Goal: Use online tool/utility: Utilize a website feature to perform a specific function

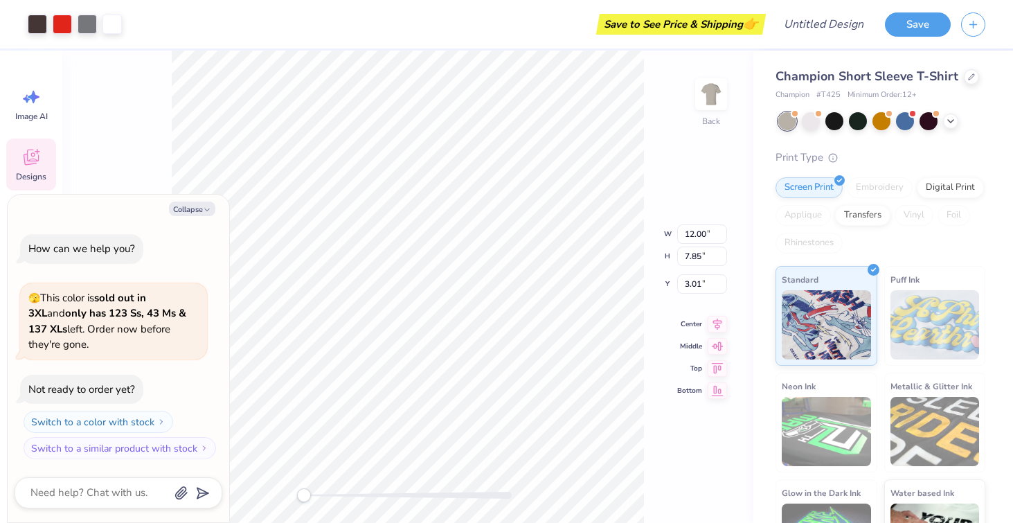
type textarea "x"
type input "7.79"
type input "2.15"
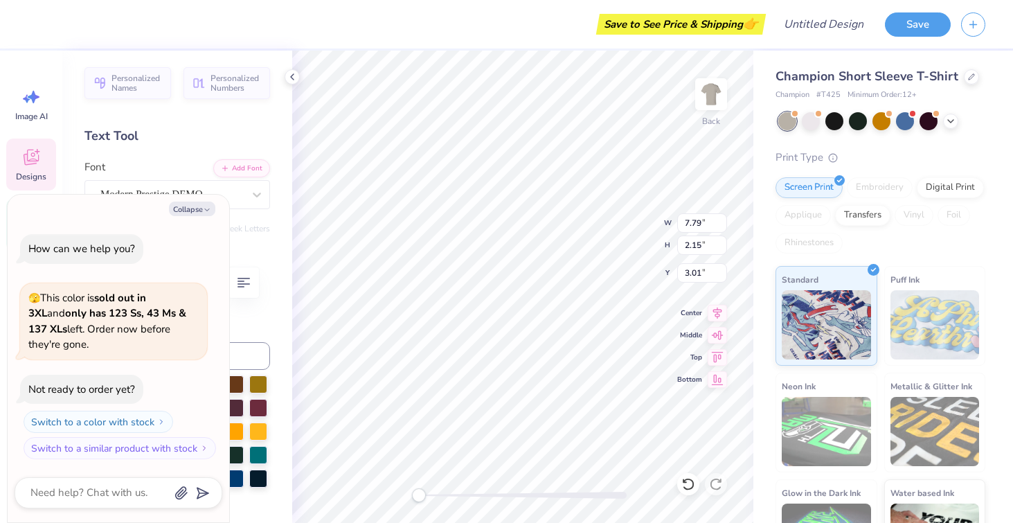
type textarea "x"
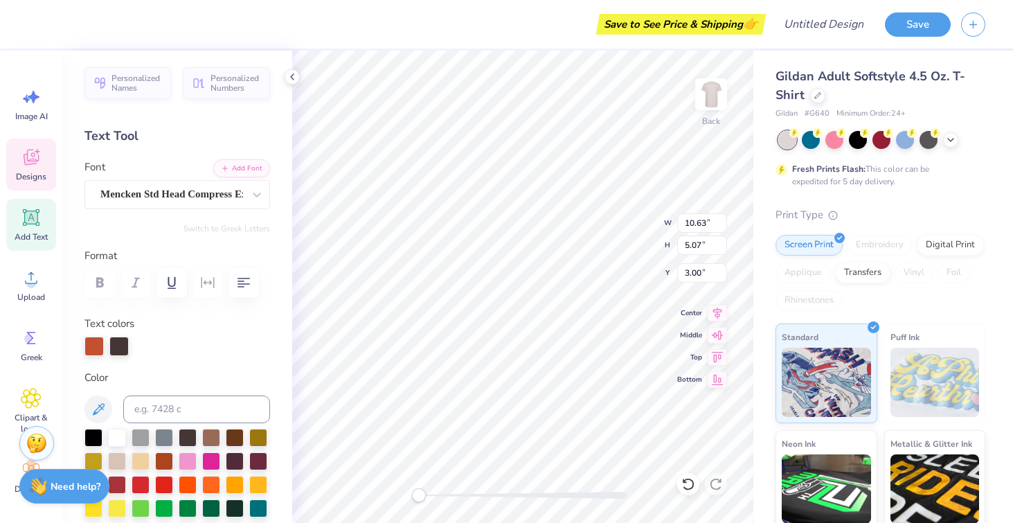
type textarea "K"
type textarea "Phi Sigma Pi"
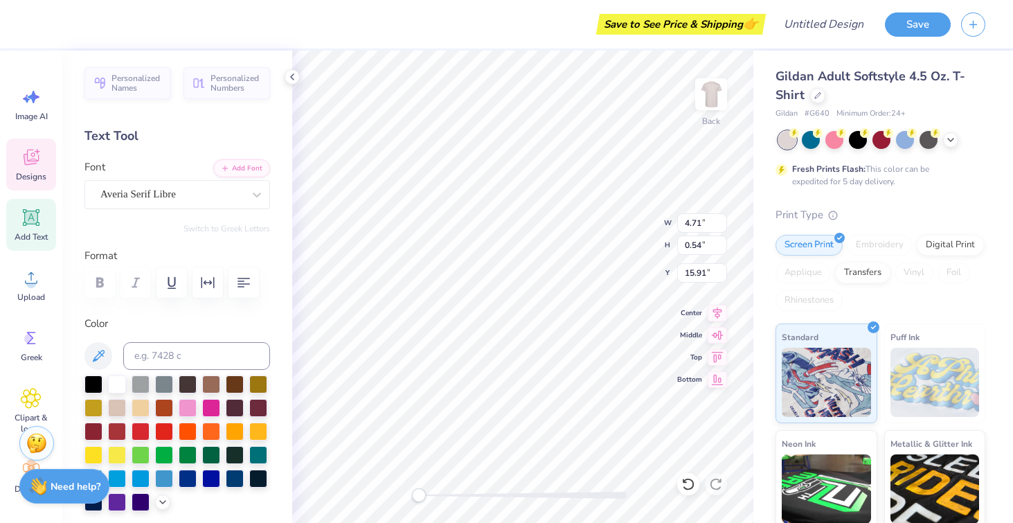
type input "4.71"
type input "0.54"
type input "15.91"
type textarea "Delta Chi"
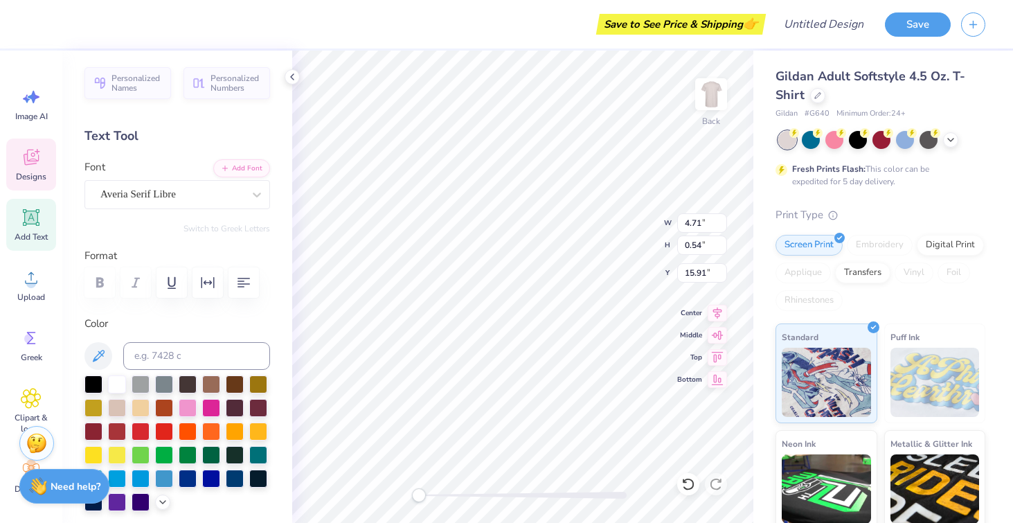
scroll to position [0, 1]
type textarea "2"
type textarea "1916"
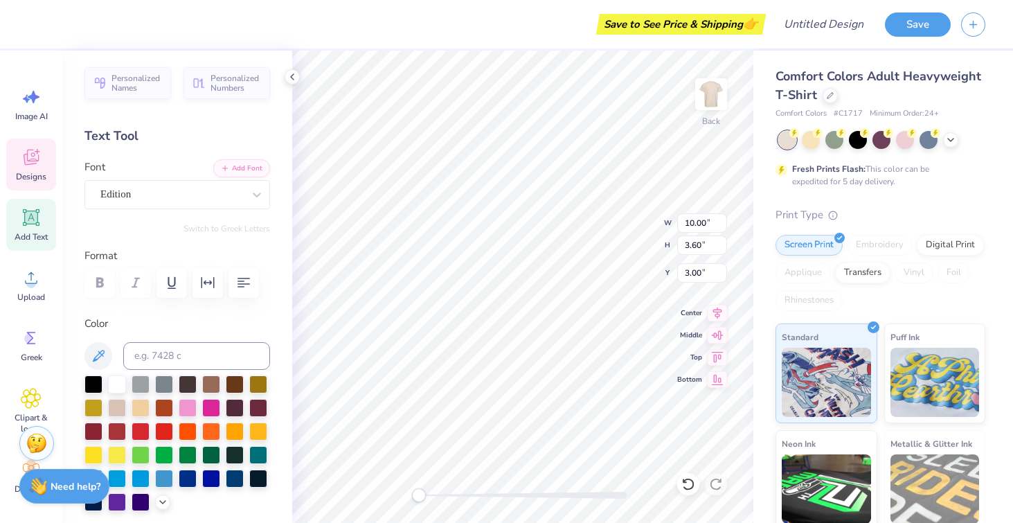
type textarea "T"
type textarea "Phi Sigma Pi"
click at [128, 197] on div "Edition" at bounding box center [171, 194] width 145 height 21
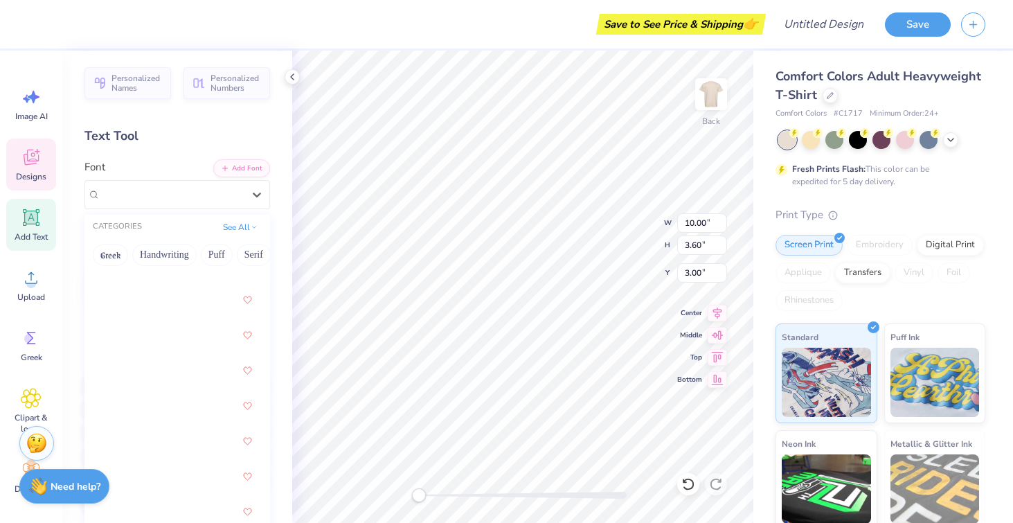
scroll to position [85, 0]
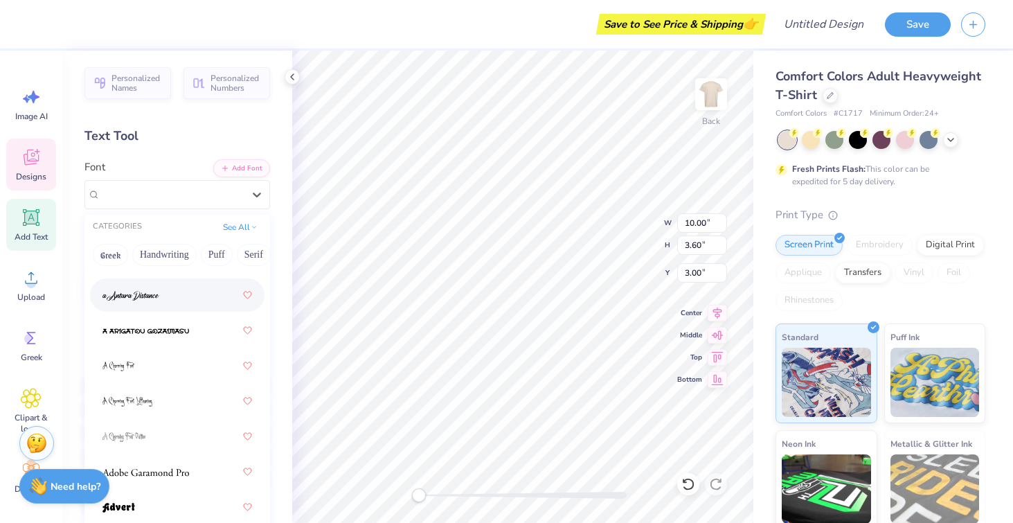
click at [159, 299] on div at bounding box center [178, 295] width 150 height 25
